Goal: Transaction & Acquisition: Purchase product/service

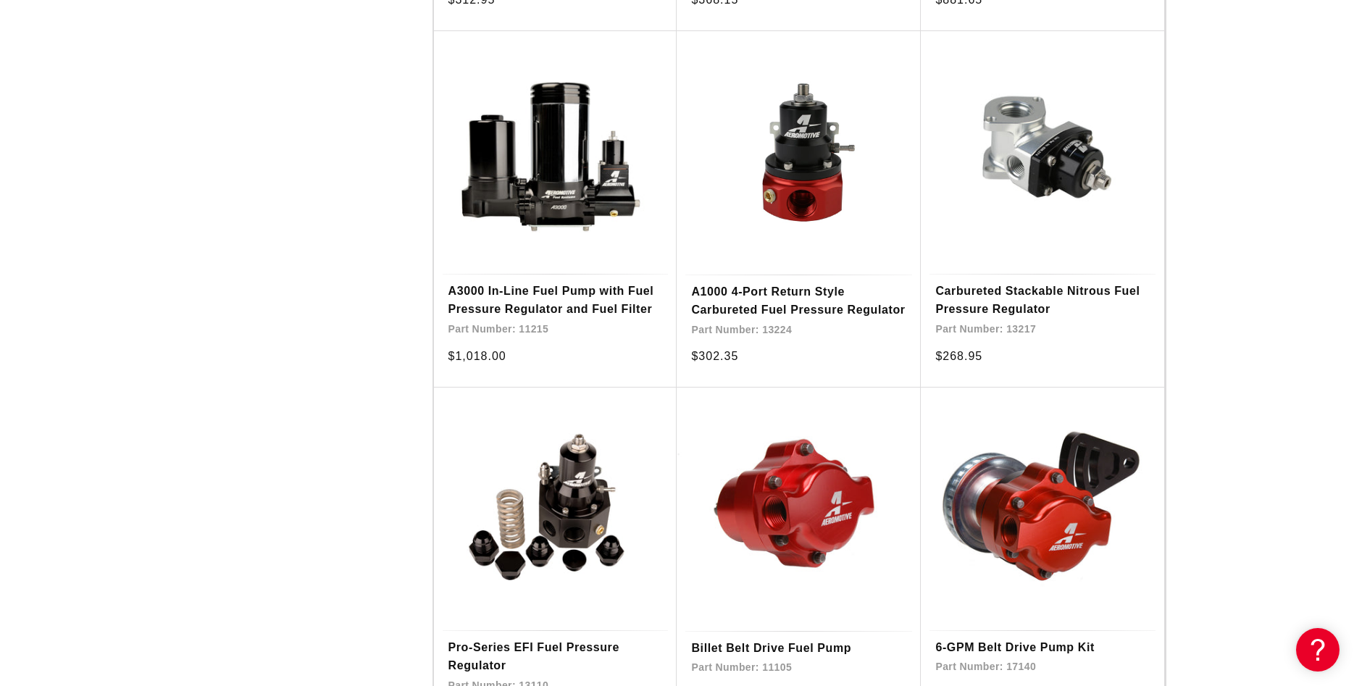
scroll to position [2291, 0]
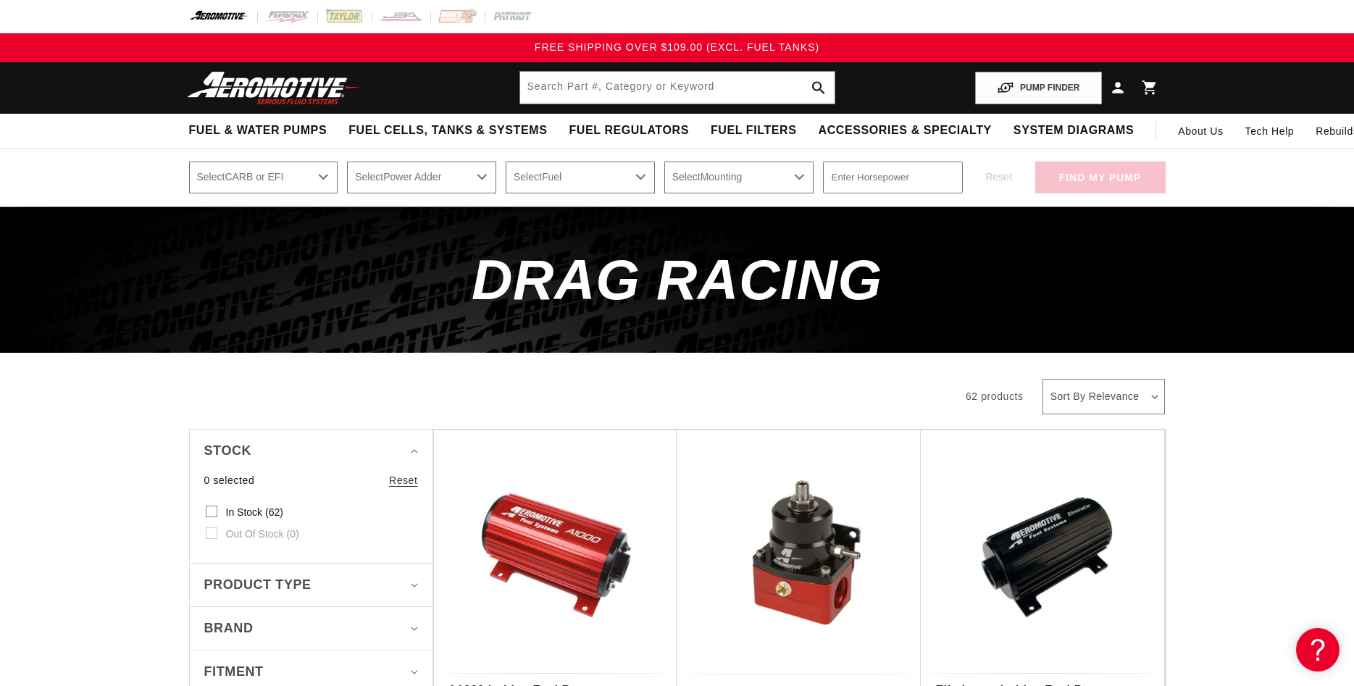
scroll to position [222, 0]
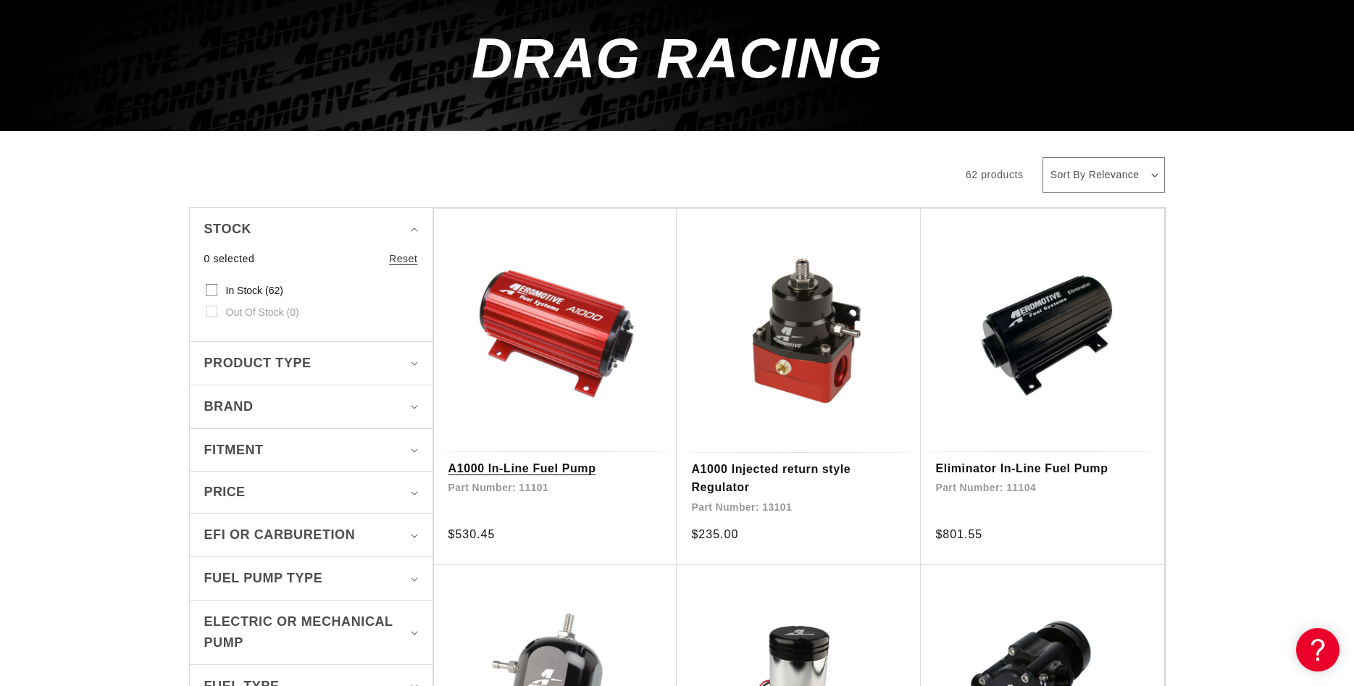
click at [501, 466] on link "A1000 In-Line Fuel Pump" at bounding box center [556, 468] width 214 height 19
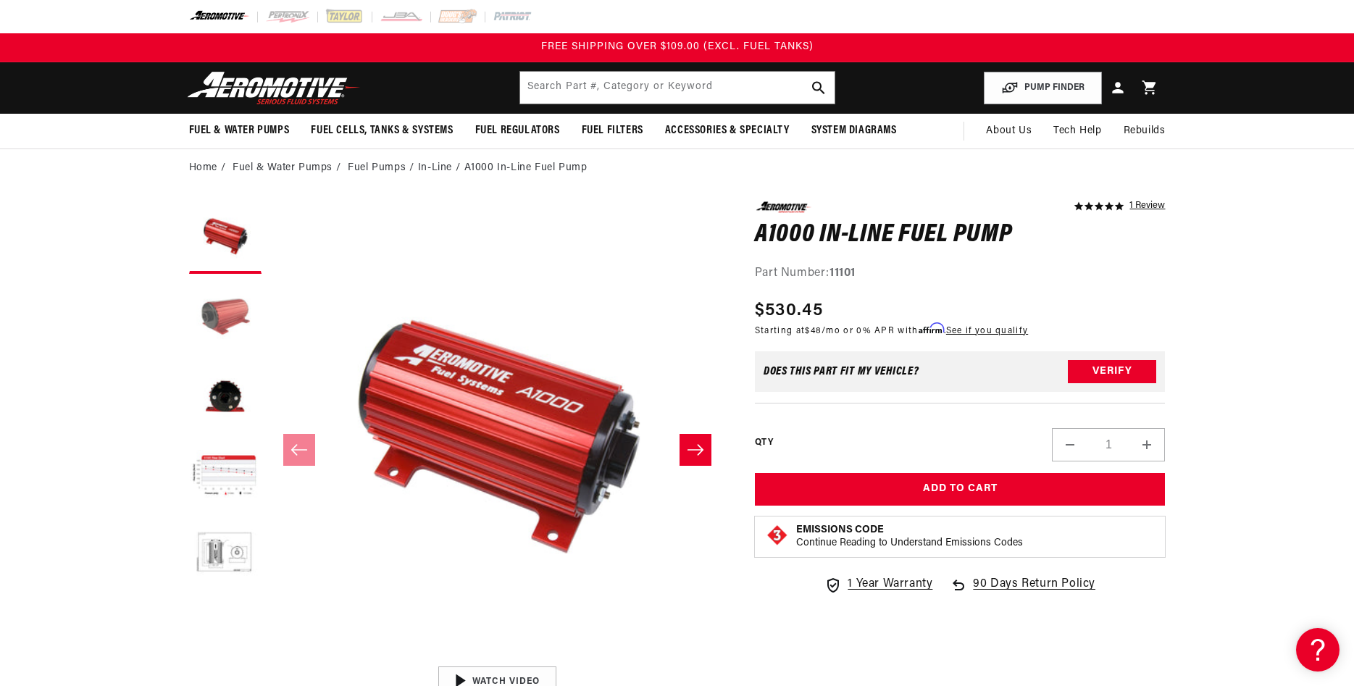
click at [207, 320] on button "Load image 2 in gallery view" at bounding box center [225, 317] width 72 height 72
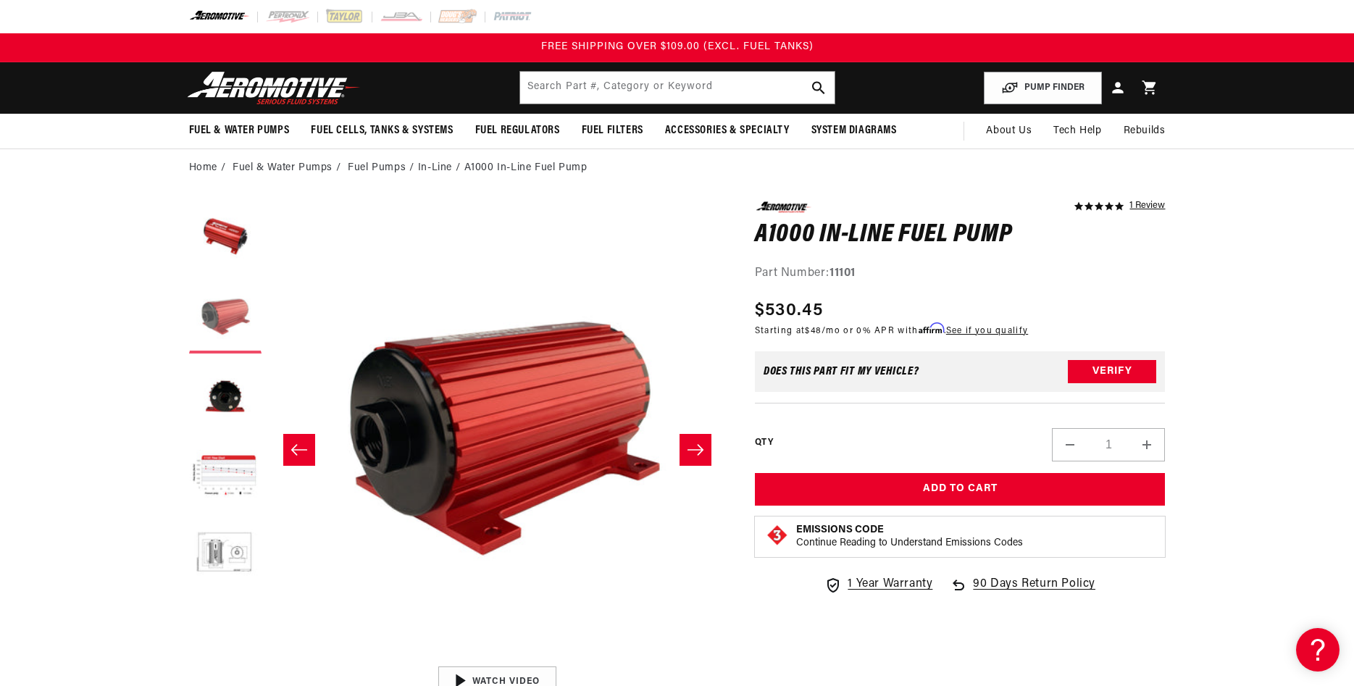
scroll to position [0, 457]
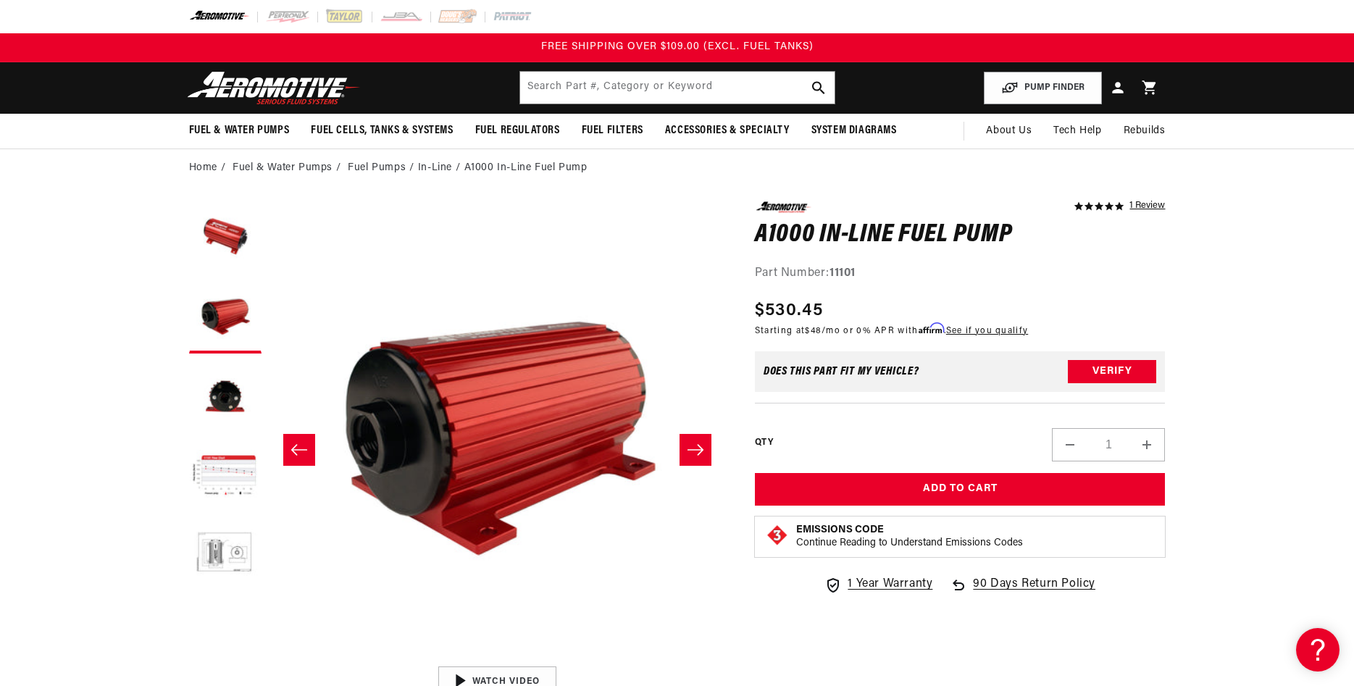
click at [689, 454] on icon "Slide right" at bounding box center [695, 450] width 17 height 14
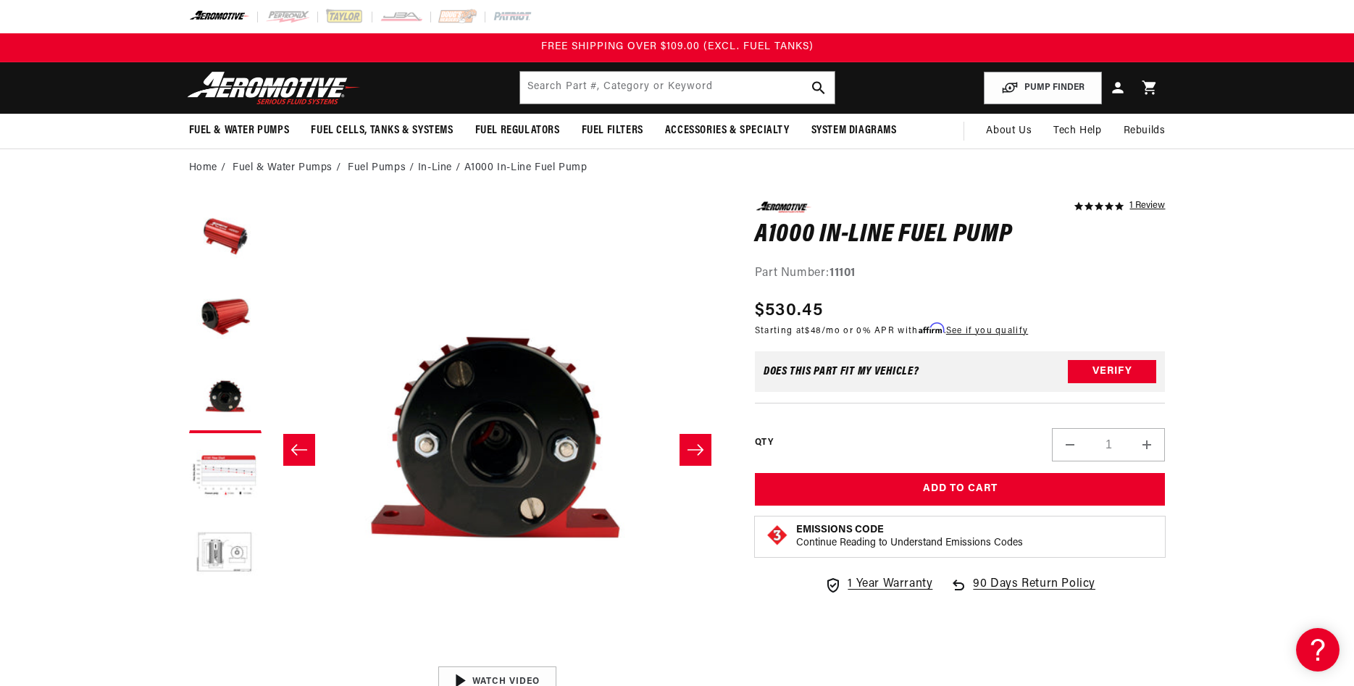
click at [689, 454] on icon "Slide right" at bounding box center [695, 450] width 17 height 14
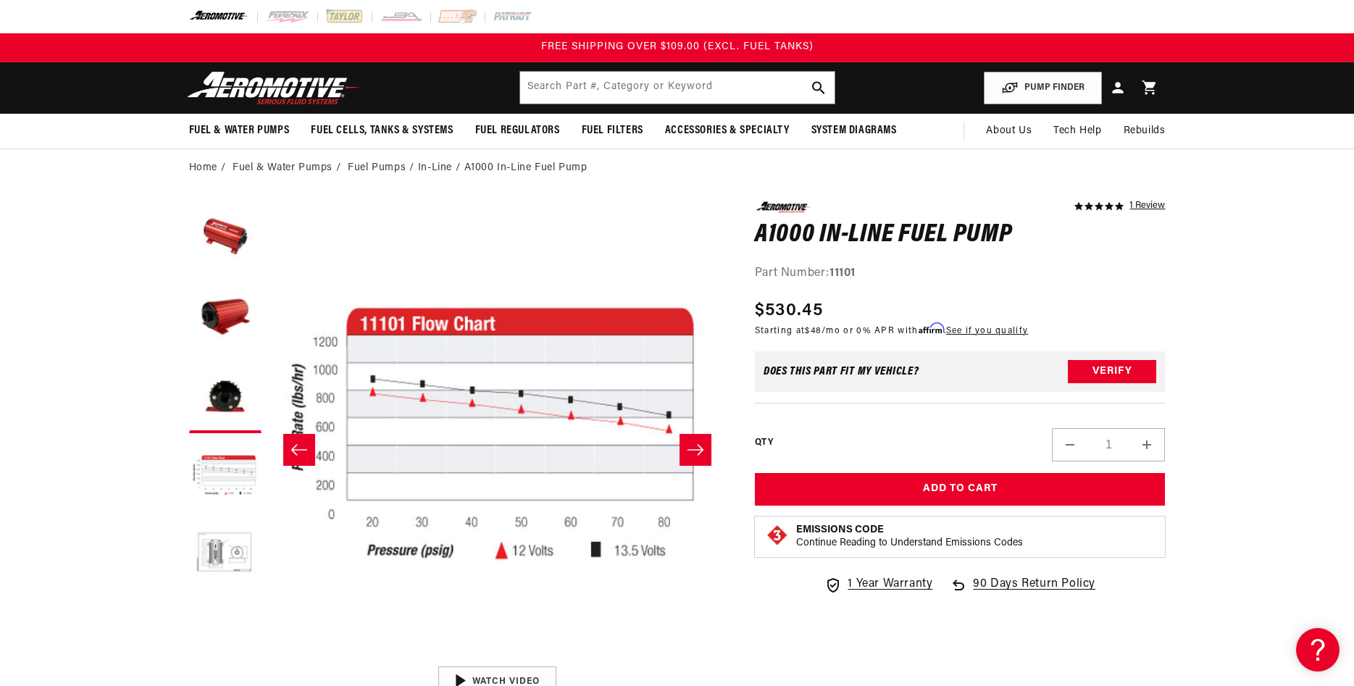
scroll to position [0, 1372]
click at [689, 454] on icon "Slide right" at bounding box center [695, 450] width 17 height 14
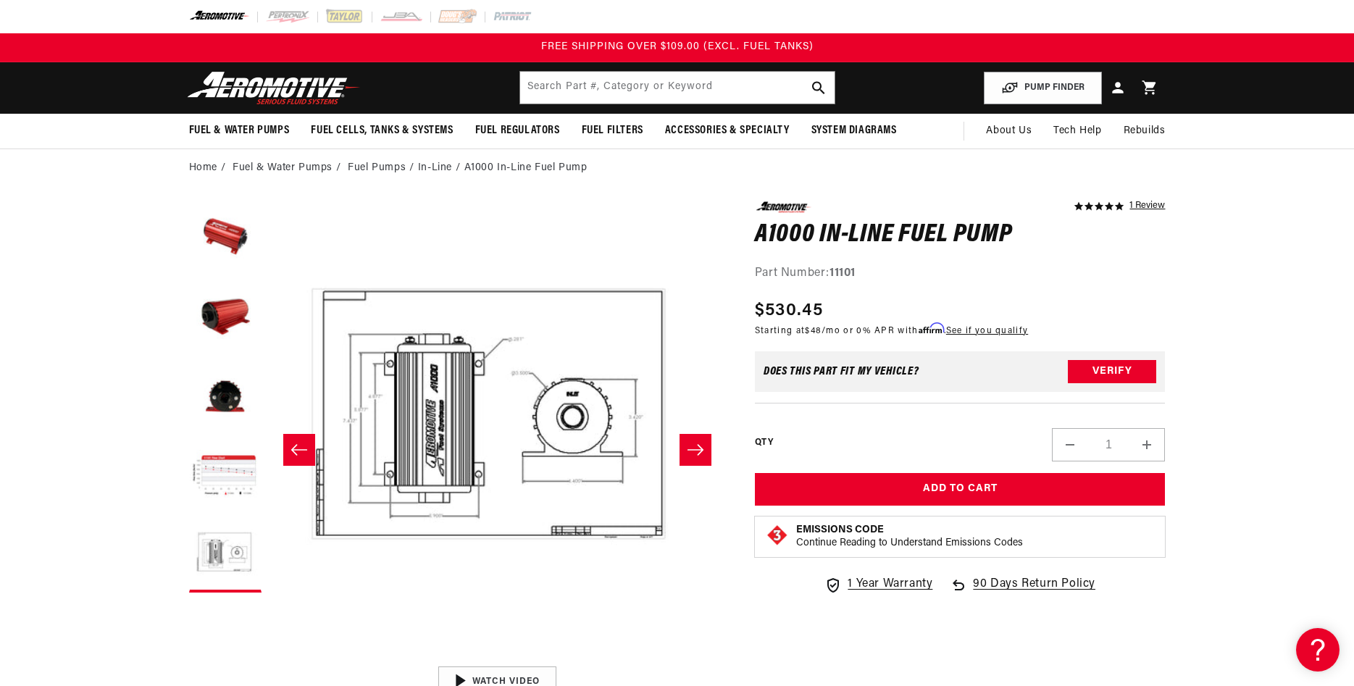
click at [689, 454] on icon "Slide right" at bounding box center [695, 450] width 17 height 14
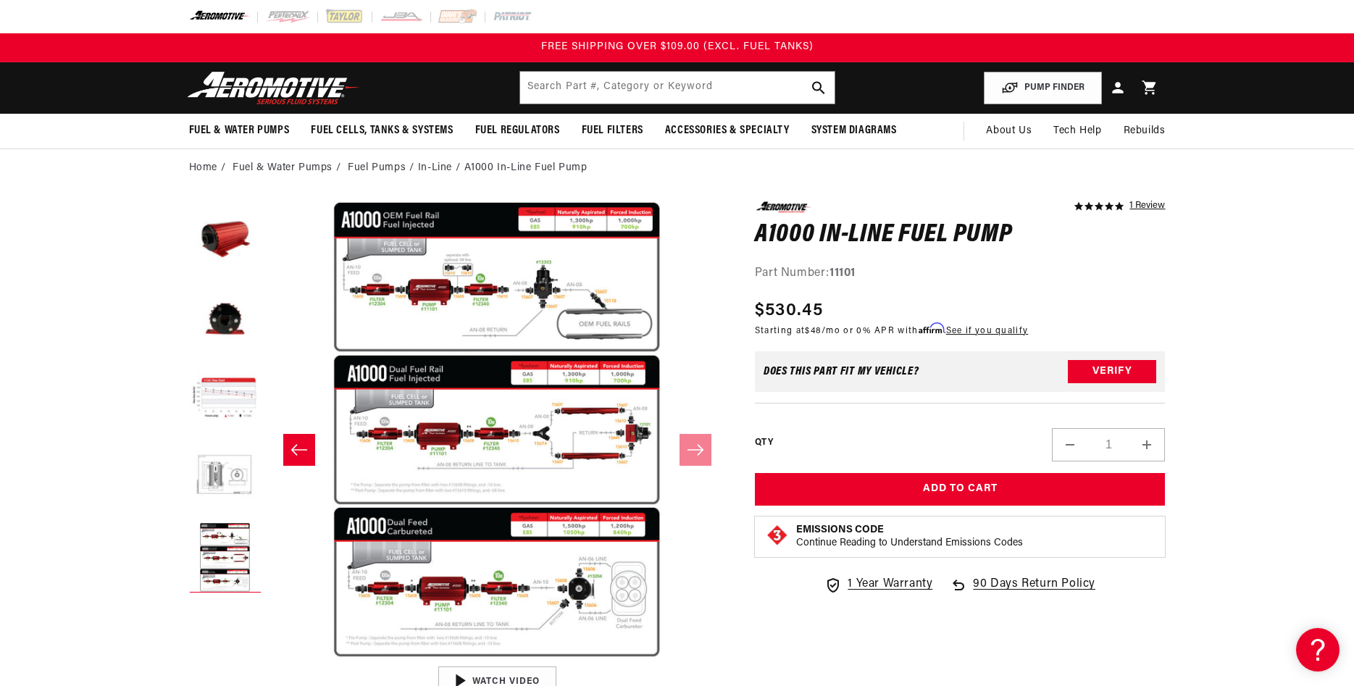
scroll to position [80, 0]
click at [268, 659] on button "Open media 6 in modal" at bounding box center [268, 659] width 0 height 0
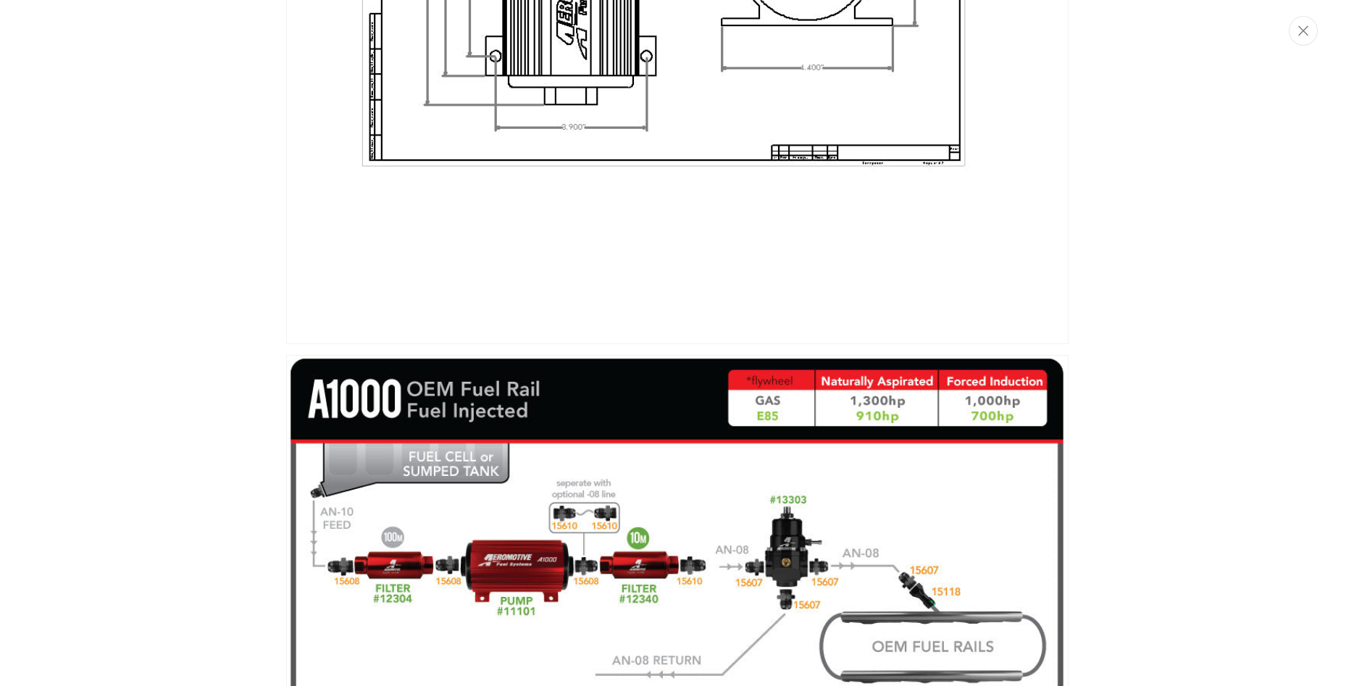
scroll to position [1803, 0]
